Goal: Leave review/rating: Share an evaluation or opinion about a product, service, or content

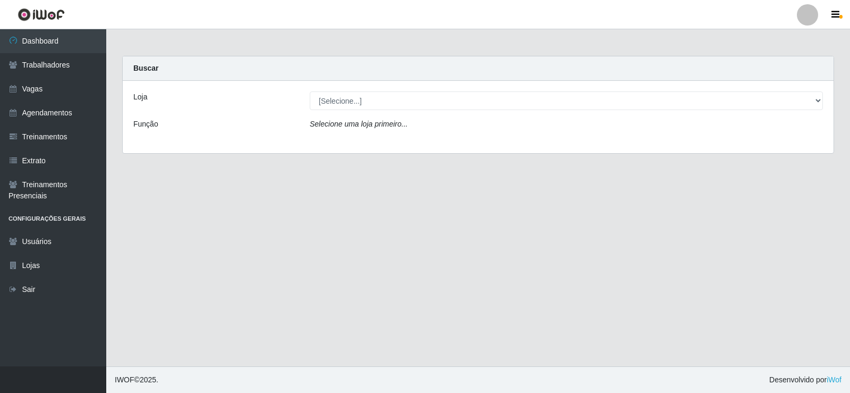
click at [338, 109] on div "Loja [Selecione...] Necão Restaurante Função Selecione uma loja primeiro..." at bounding box center [478, 117] width 711 height 72
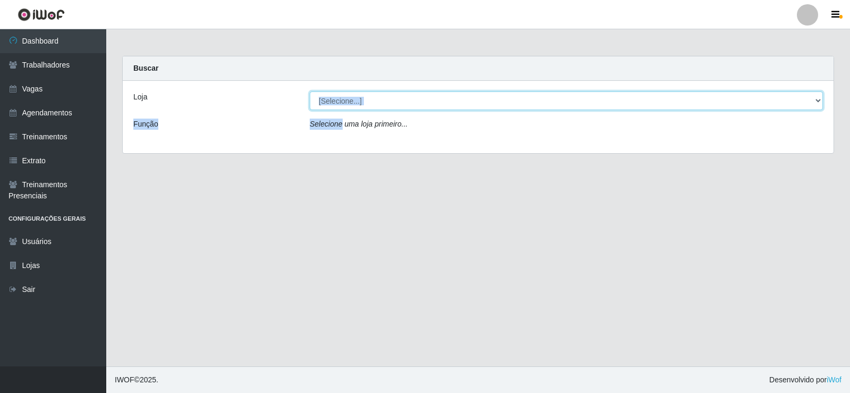
click at [340, 106] on select "[Selecione...] Necão Restaurante" at bounding box center [566, 100] width 513 height 19
select select "334"
click at [310, 91] on select "[Selecione...] Necão Restaurante" at bounding box center [566, 100] width 513 height 19
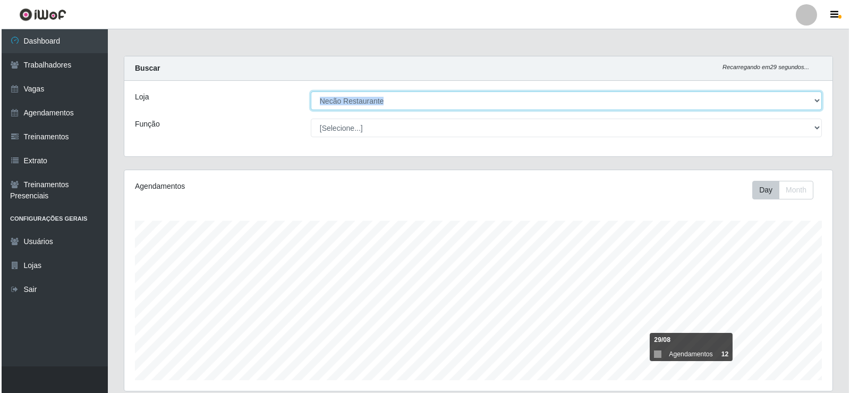
scroll to position [159, 0]
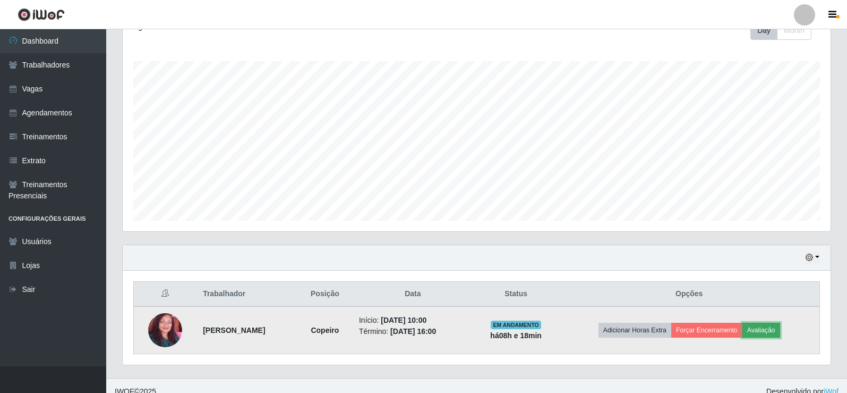
click at [761, 335] on button "Avaliação" at bounding box center [762, 329] width 38 height 15
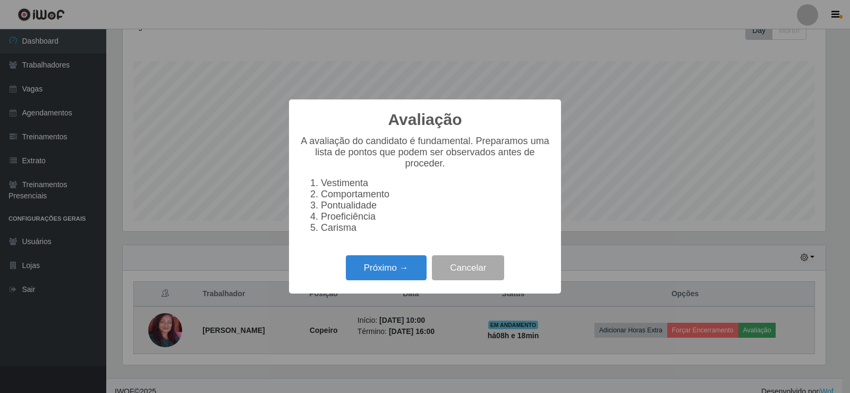
scroll to position [220, 703]
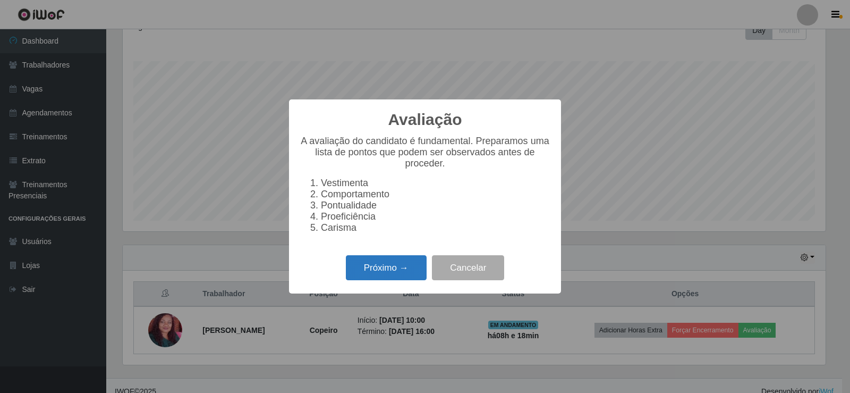
click at [404, 266] on button "Próximo →" at bounding box center [386, 267] width 81 height 25
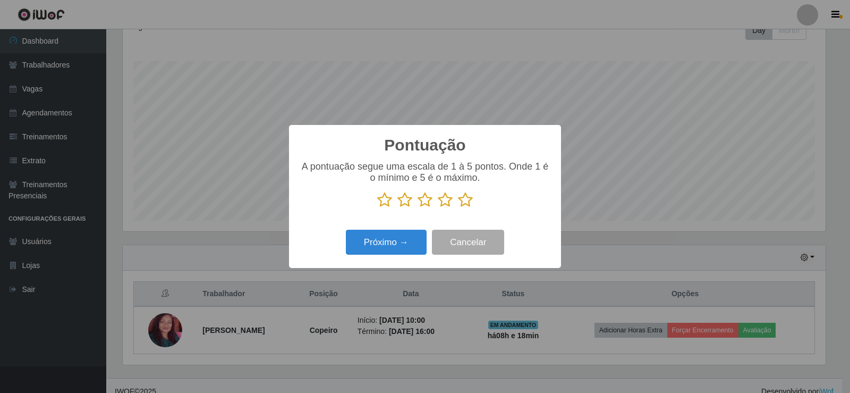
scroll to position [530908, 530426]
click at [475, 200] on p at bounding box center [425, 200] width 251 height 16
click at [466, 200] on icon at bounding box center [465, 200] width 15 height 16
click at [458, 208] on input "radio" at bounding box center [458, 208] width 0 height 0
click at [390, 236] on button "Próximo →" at bounding box center [386, 241] width 81 height 25
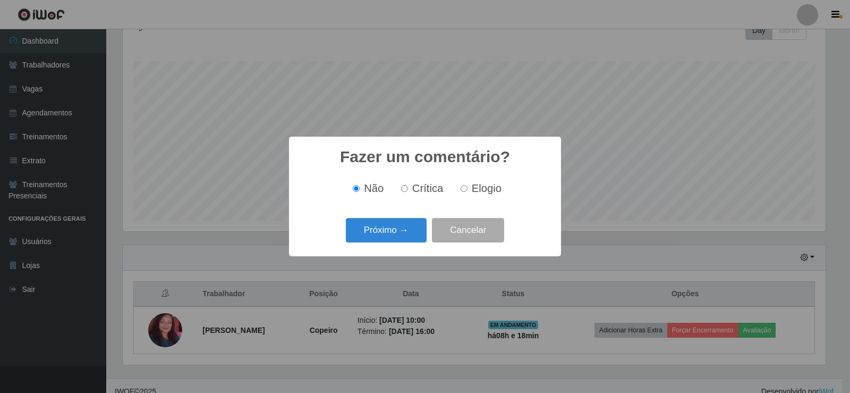
click at [390, 236] on button "Próximo →" at bounding box center [386, 230] width 81 height 25
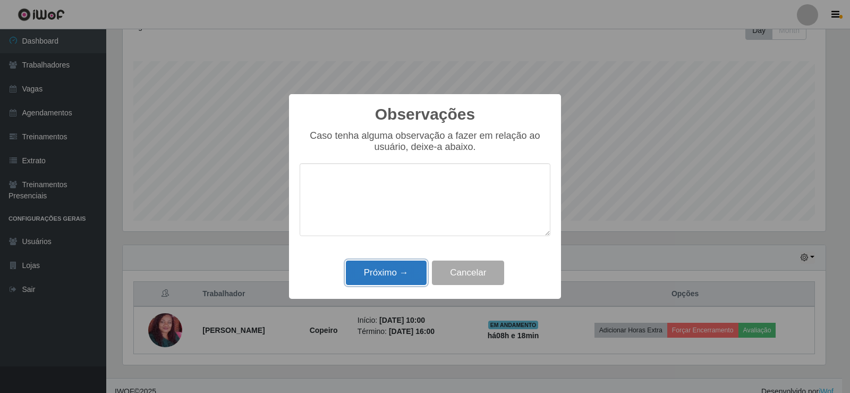
click at [397, 277] on button "Próximo →" at bounding box center [386, 272] width 81 height 25
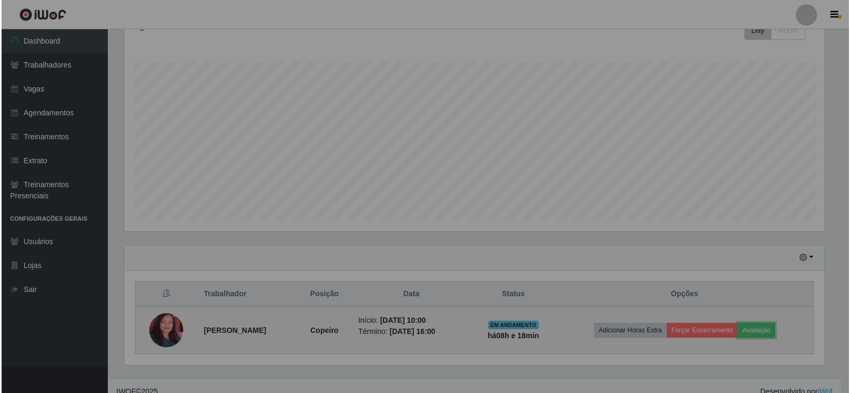
scroll to position [220, 708]
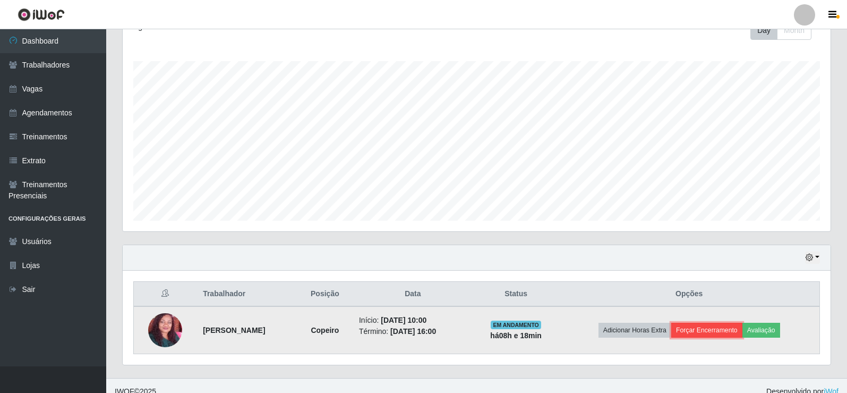
click at [728, 326] on button "Forçar Encerramento" at bounding box center [706, 329] width 71 height 15
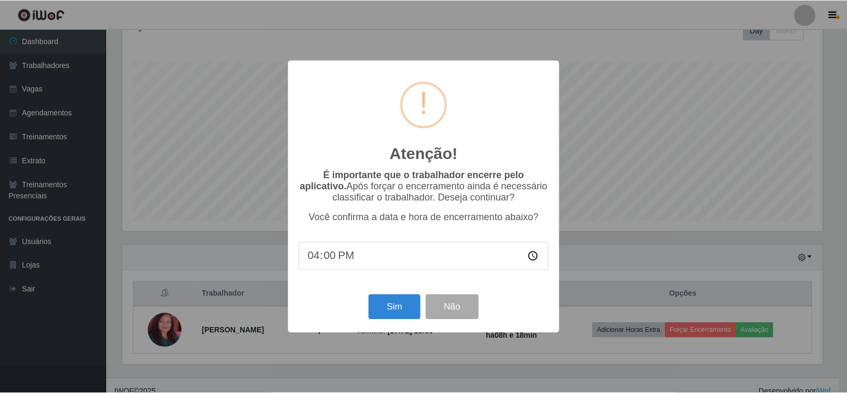
scroll to position [220, 703]
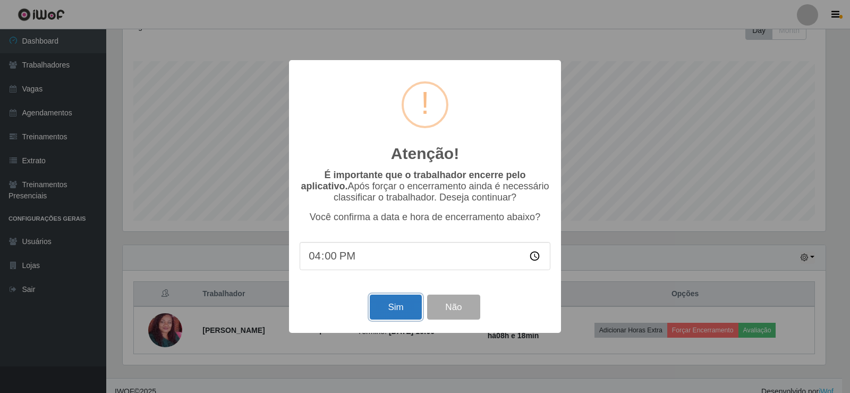
click at [393, 315] on button "Sim" at bounding box center [396, 306] width 52 height 25
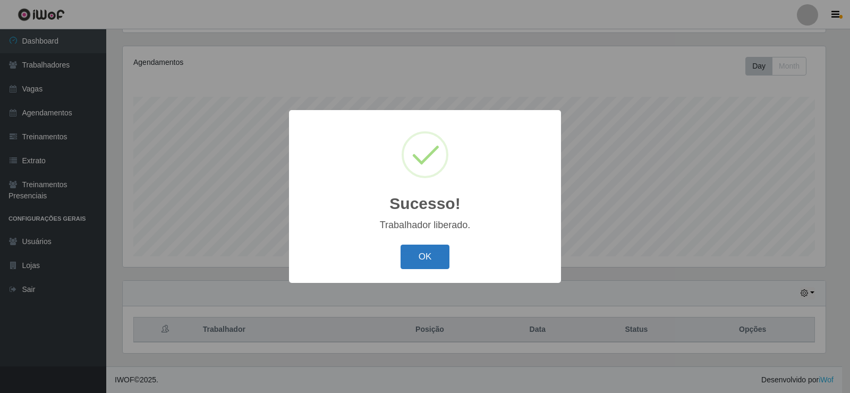
click at [428, 257] on button "OK" at bounding box center [424, 256] width 49 height 25
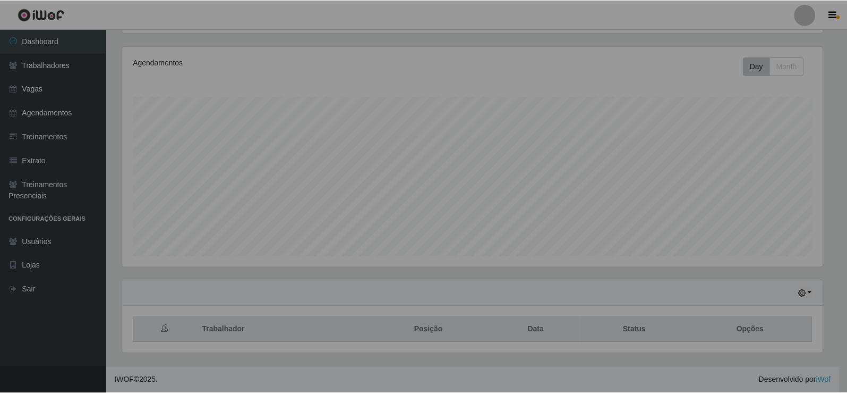
scroll to position [220, 708]
